Goal: Task Accomplishment & Management: Manage account settings

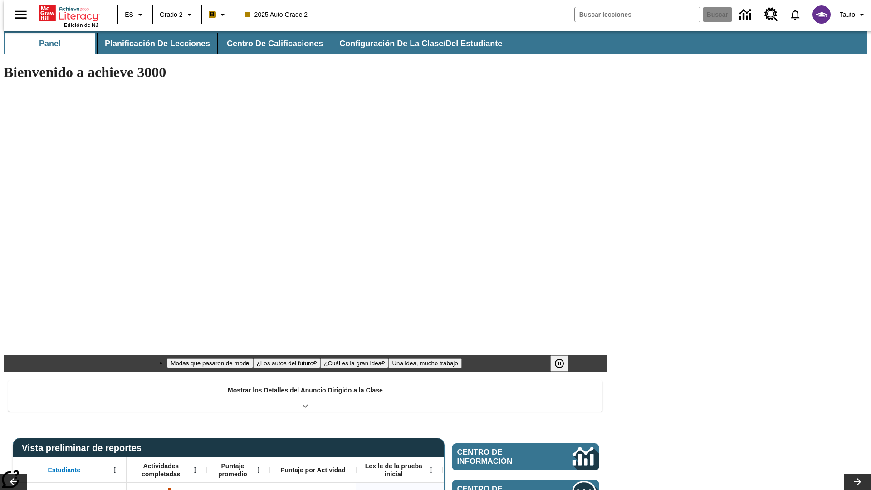
click at [152, 44] on span "Planificación de lecciones" at bounding box center [157, 44] width 105 height 10
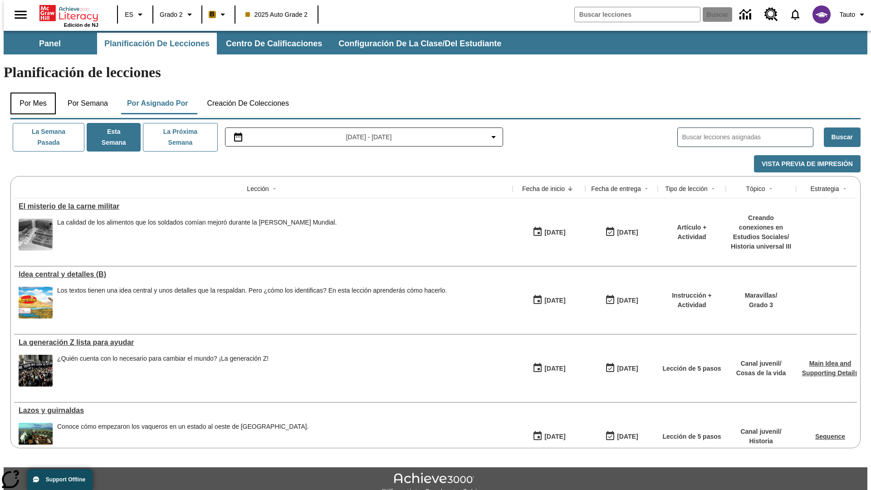
click at [29, 93] on button "Por mes" at bounding box center [32, 104] width 45 height 22
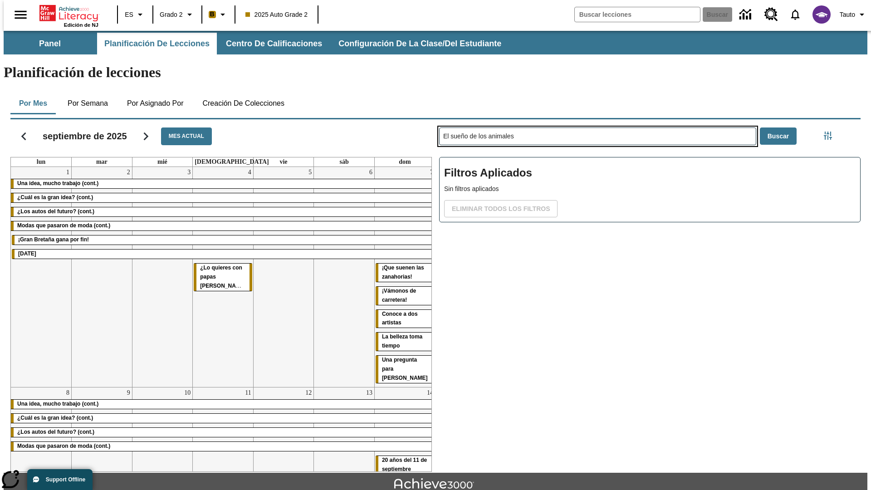
type input "El sueño de los animales"
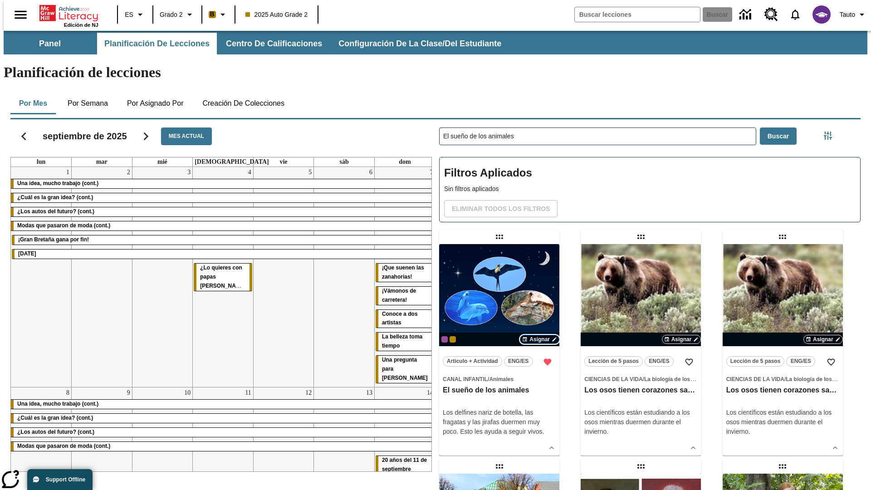
click at [539, 335] on span "Asignar" at bounding box center [539, 339] width 20 height 8
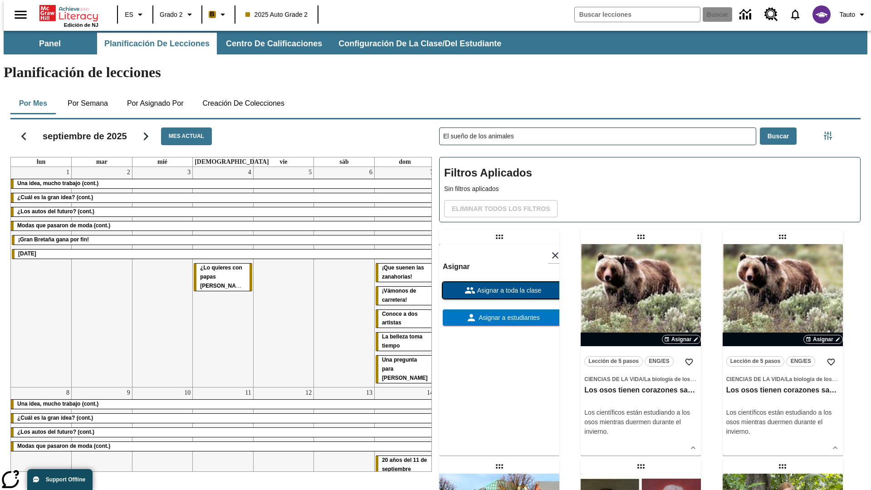
click at [499, 286] on span "Asignar a toda la clase" at bounding box center [508, 291] width 66 height 10
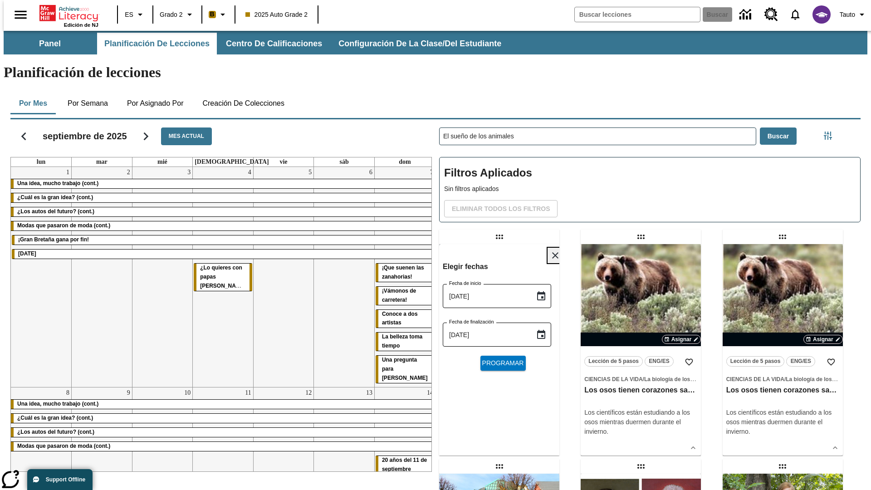
scroll to position [10, 0]
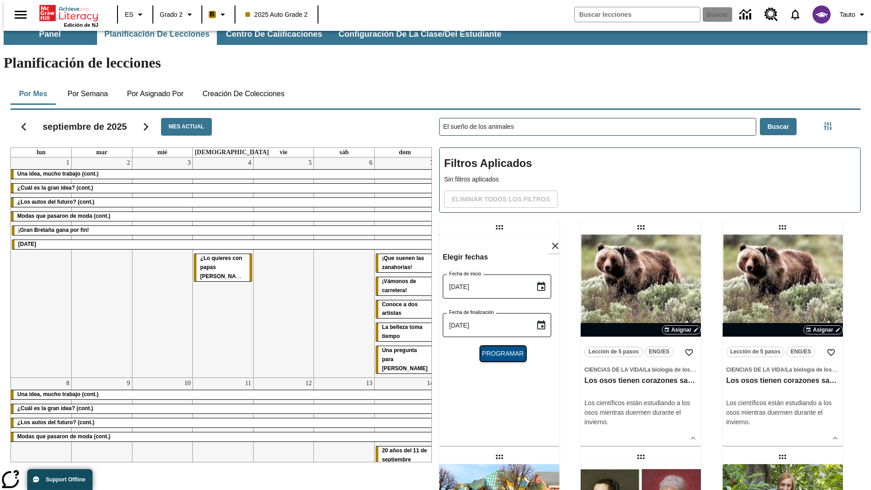
click at [499, 349] on span "Programar" at bounding box center [503, 354] width 42 height 10
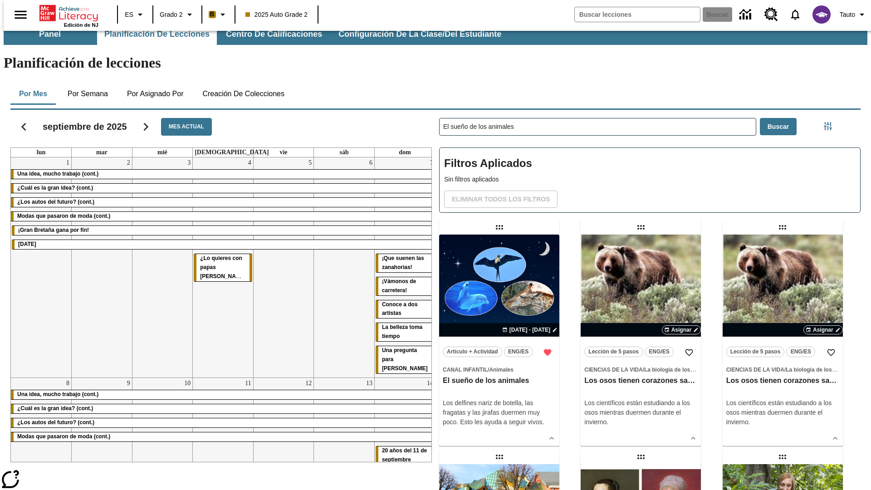
scroll to position [10, 0]
click at [65, 12] on icon "Portada" at bounding box center [69, 13] width 60 height 18
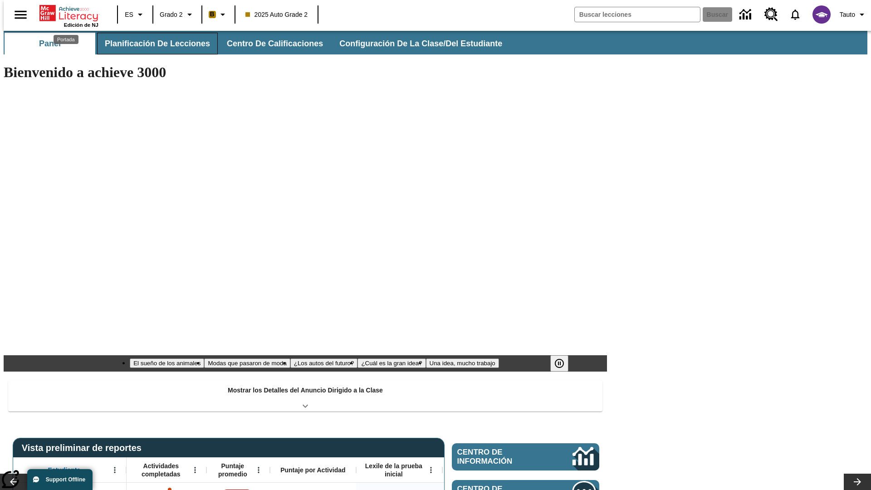
click at [152, 44] on span "Planificación de lecciones" at bounding box center [157, 44] width 105 height 10
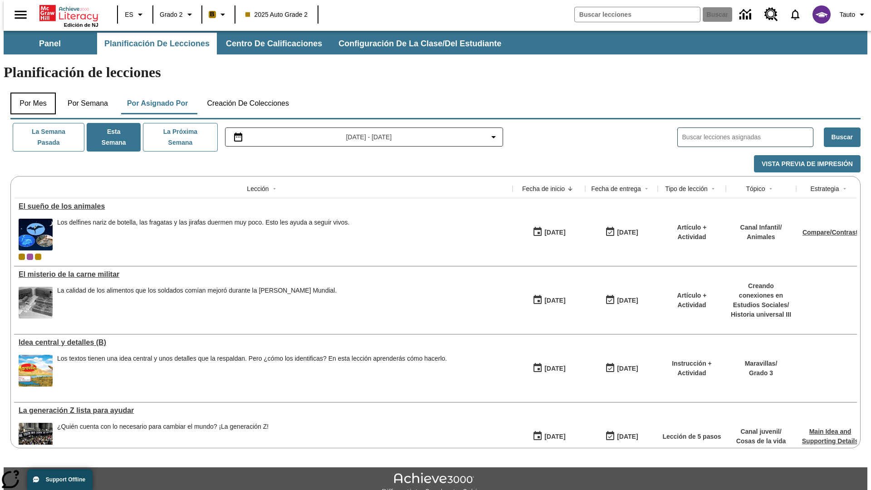
click at [29, 93] on button "Por mes" at bounding box center [32, 104] width 45 height 22
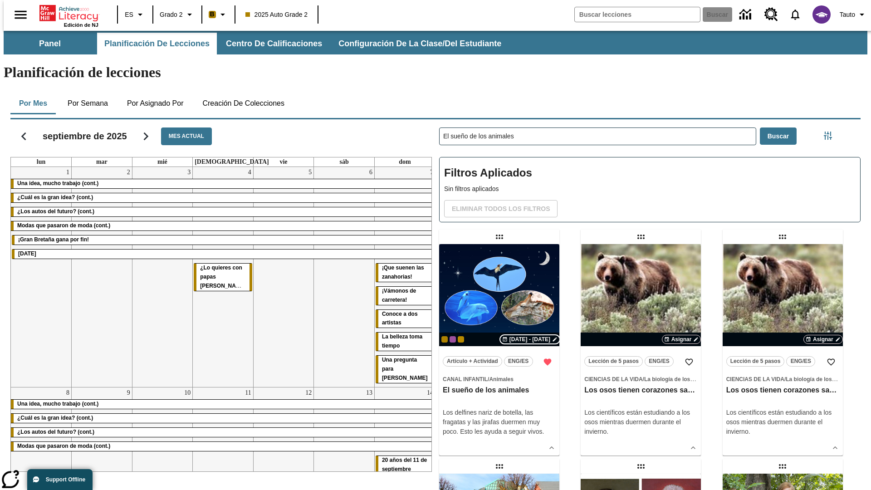
click at [528, 335] on span "[DATE] - [DATE]" at bounding box center [529, 339] width 41 height 8
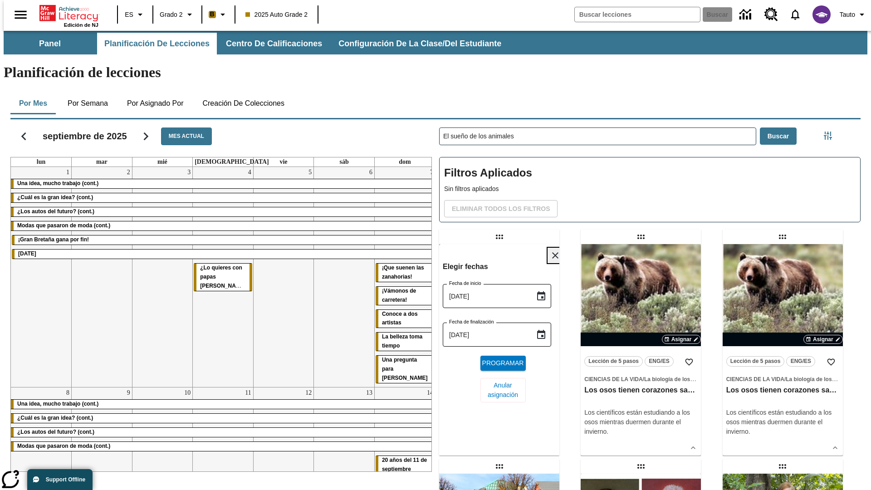
scroll to position [342, 0]
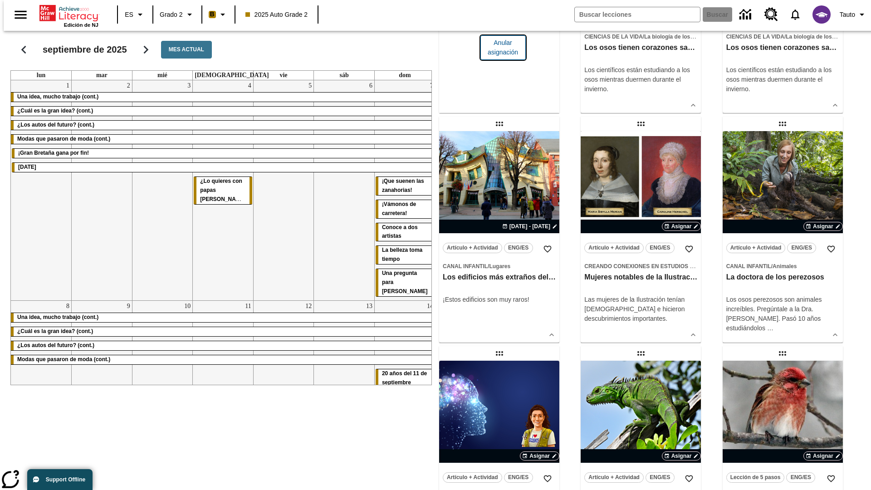
click at [499, 57] on span "Anular asignación" at bounding box center [502, 47] width 31 height 19
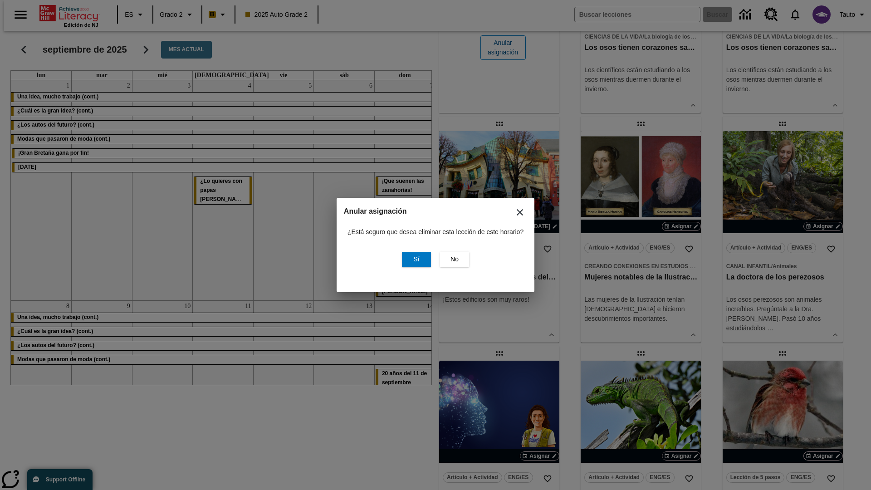
scroll to position [0, 0]
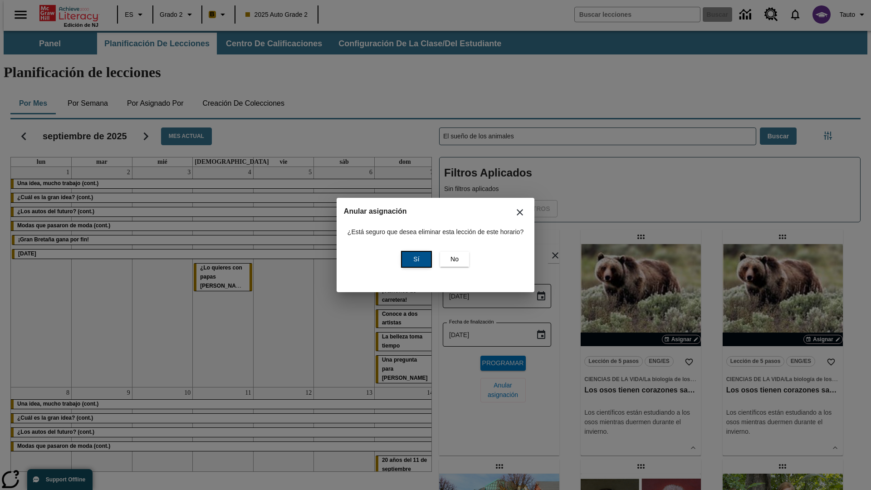
click at [415, 259] on span "Sí" at bounding box center [416, 259] width 6 height 10
